Goal: Task Accomplishment & Management: Use online tool/utility

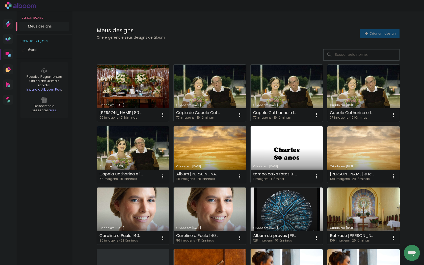
click at [371, 35] on span "Criar um design" at bounding box center [382, 33] width 26 height 3
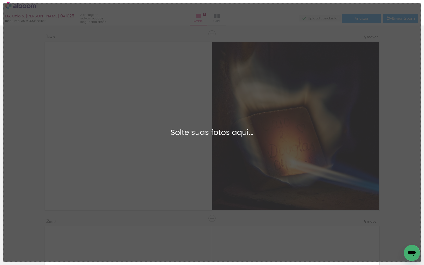
scroll to position [290, 0]
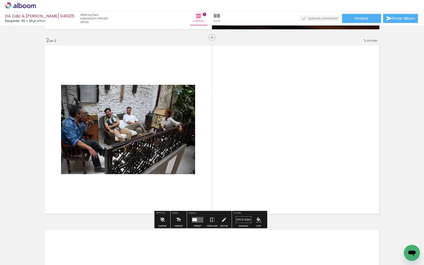
click at [177, 220] on iron-icon at bounding box center [179, 220] width 6 height 10
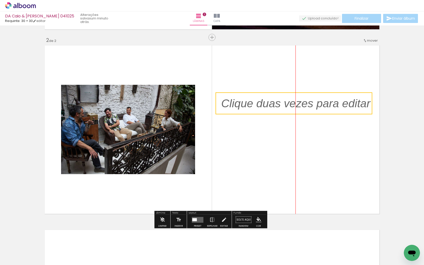
drag, startPoint x: 232, startPoint y: 124, endPoint x: 329, endPoint y: 101, distance: 99.7
click at [328, 104] on quentale-selection at bounding box center [293, 103] width 157 height 22
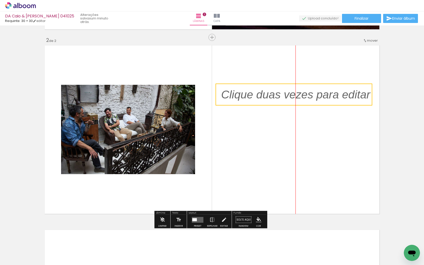
drag, startPoint x: 259, startPoint y: 105, endPoint x: 259, endPoint y: 97, distance: 7.6
click at [259, 97] on quentale-selection at bounding box center [293, 94] width 157 height 22
click at [233, 94] on quentale-selection at bounding box center [293, 94] width 157 height 22
type input "Sans Serif"
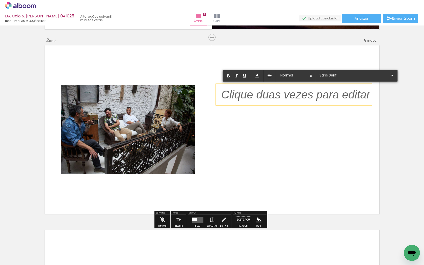
click at [233, 94] on p at bounding box center [295, 97] width 149 height 16
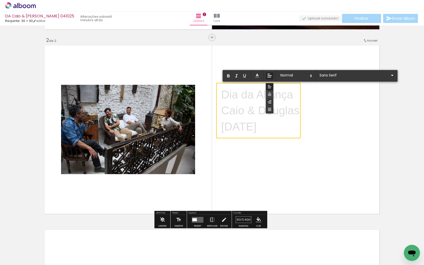
click at [270, 92] on icon at bounding box center [269, 94] width 5 height 5
click at [290, 75] on span at bounding box center [295, 75] width 35 height 7
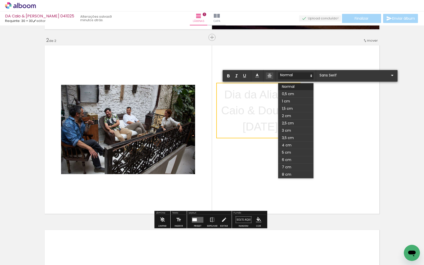
click at [290, 75] on span at bounding box center [295, 75] width 35 height 7
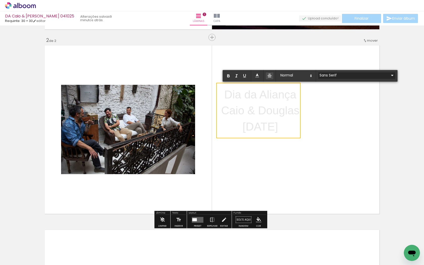
click at [327, 74] on input "Sans Serif" at bounding box center [353, 75] width 71 height 5
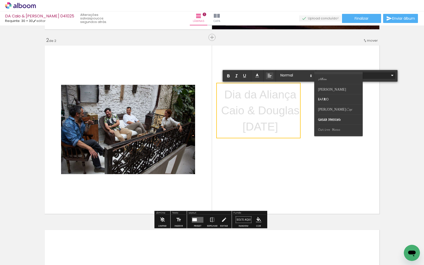
scroll to position [19, 0]
click at [335, 106] on span "[PERSON_NAME] Caps" at bounding box center [335, 107] width 34 height 5
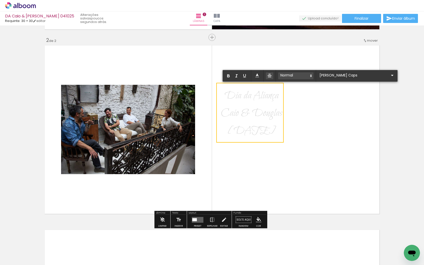
click at [311, 75] on polygon at bounding box center [310, 75] width 1 height 1
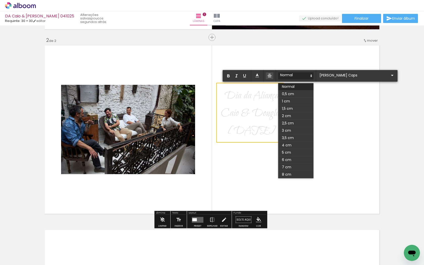
click at [311, 75] on polygon at bounding box center [310, 75] width 1 height 1
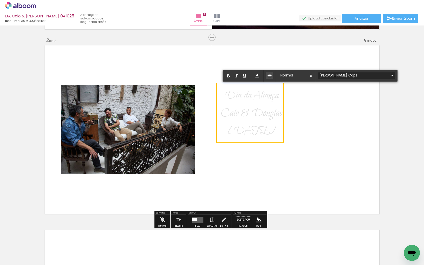
click at [389, 74] on iron-icon at bounding box center [392, 75] width 6 height 6
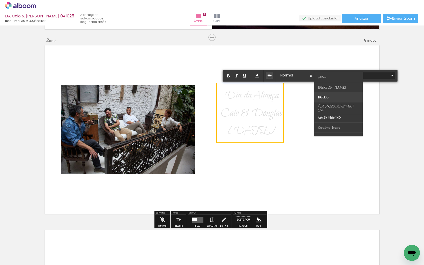
click at [331, 96] on paper-item at bounding box center [338, 97] width 48 height 10
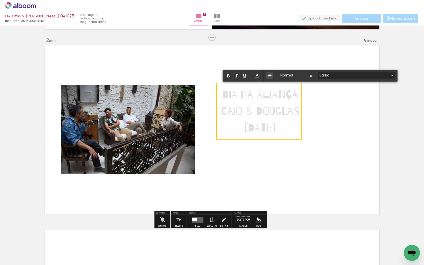
click at [389, 75] on iron-icon at bounding box center [392, 75] width 6 height 6
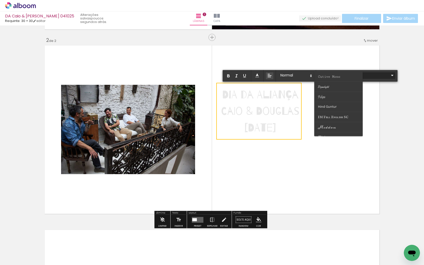
scroll to position [72, 0]
click at [346, 104] on paper-item at bounding box center [338, 105] width 48 height 10
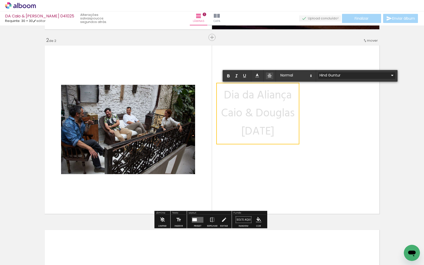
click at [389, 75] on iron-icon at bounding box center [392, 75] width 6 height 6
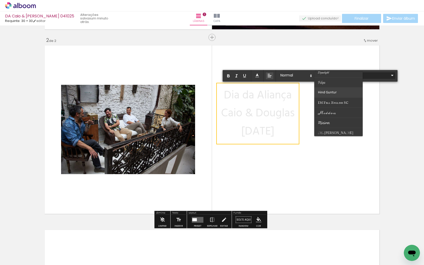
scroll to position [86, 0]
click at [346, 101] on span "IM Fell English SC" at bounding box center [333, 101] width 30 height 5
type input "IM Fell English SC"
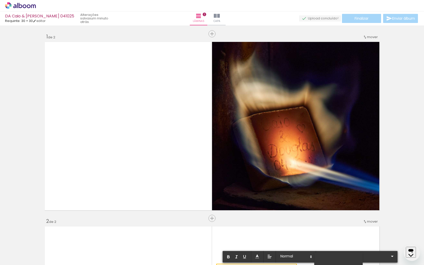
scroll to position [290, 0]
